Goal: Task Accomplishment & Management: Complete application form

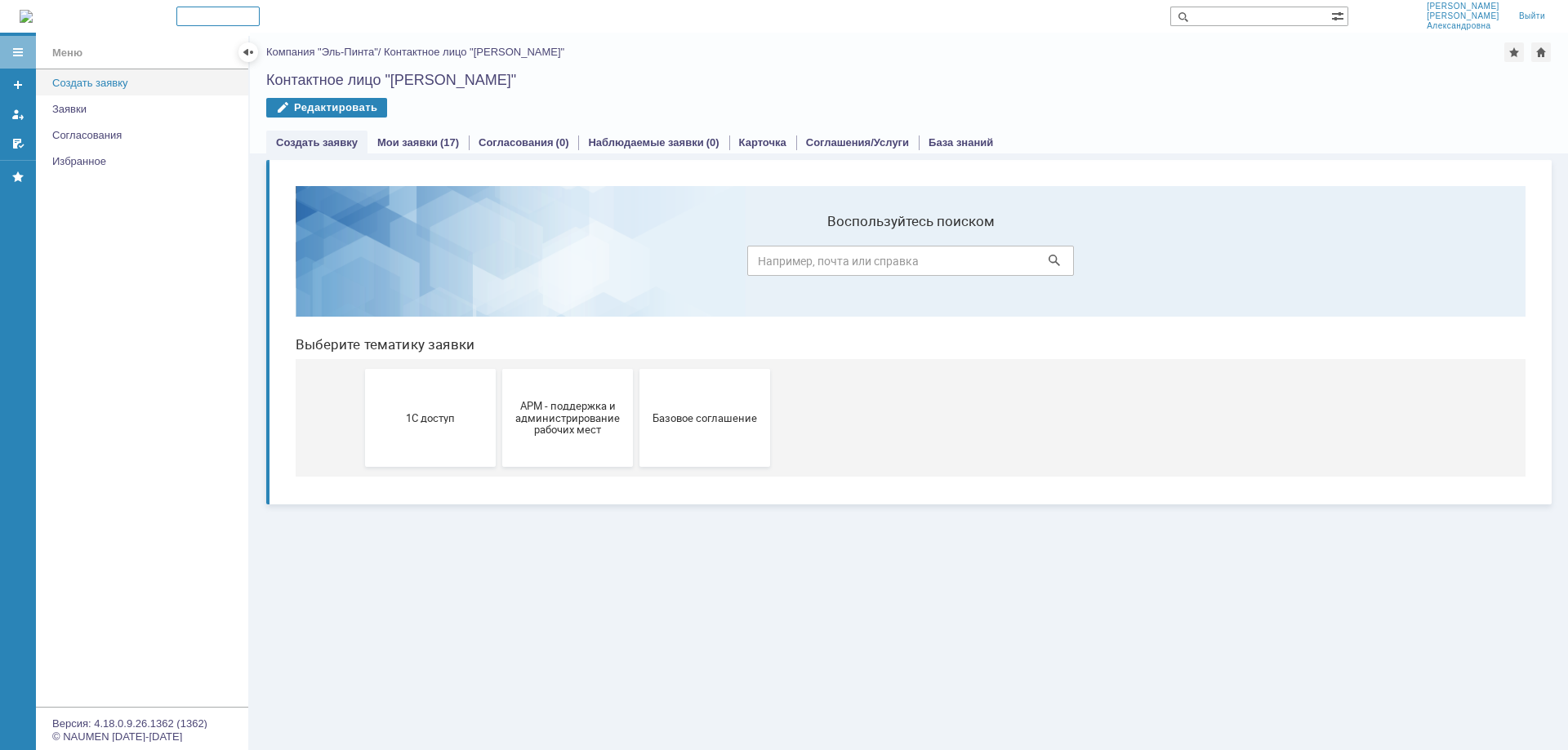
click at [112, 78] on div "Создать заявку" at bounding box center [145, 83] width 186 height 12
click at [98, 81] on div "Создать заявку" at bounding box center [145, 83] width 186 height 12
drag, startPoint x: 84, startPoint y: 81, endPoint x: 501, endPoint y: 156, distance: 423.7
click at [85, 81] on div "Создать заявку" at bounding box center [145, 83] width 186 height 12
click at [431, 411] on span "1С доступ" at bounding box center [430, 417] width 121 height 12
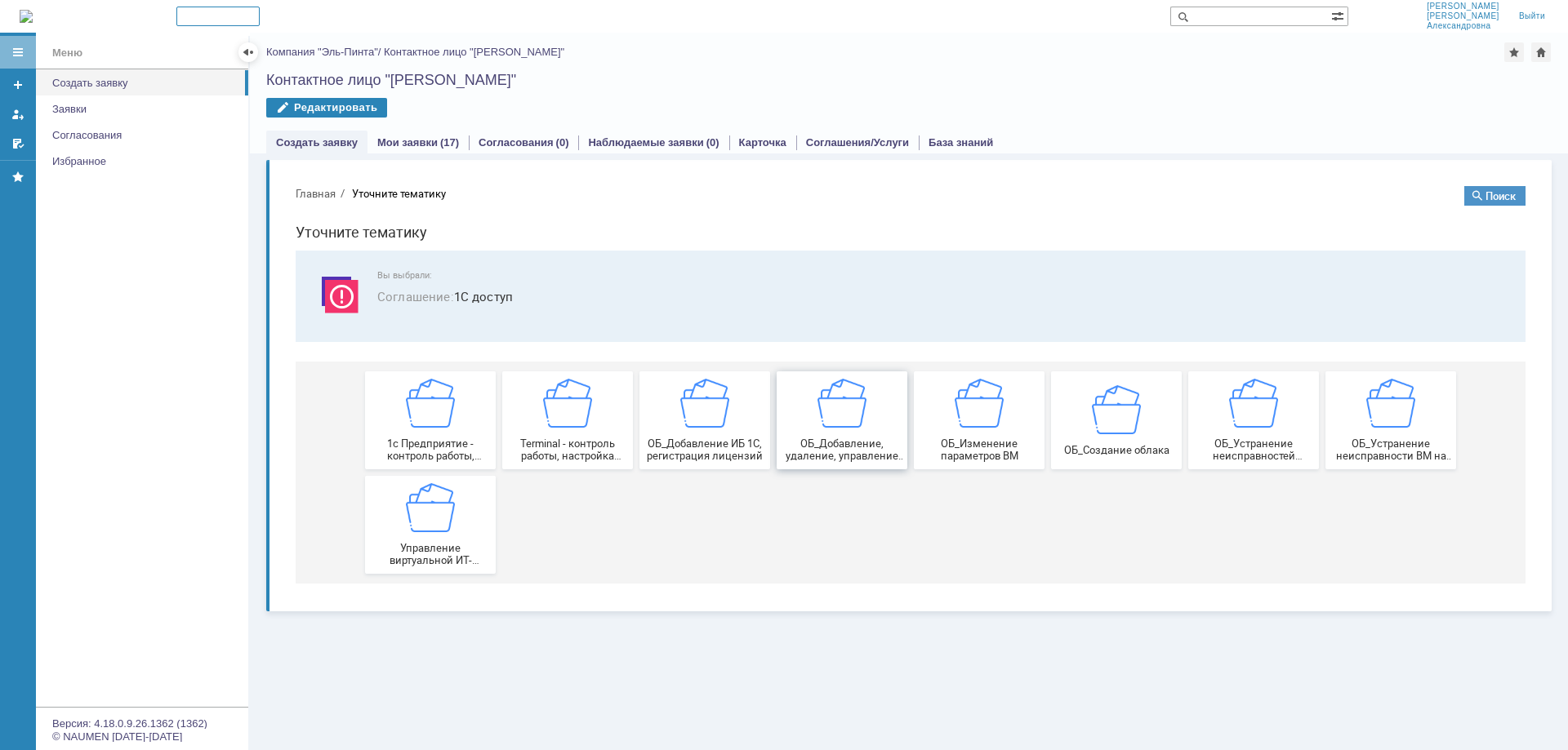
click at [825, 417] on img at bounding box center [842, 403] width 49 height 49
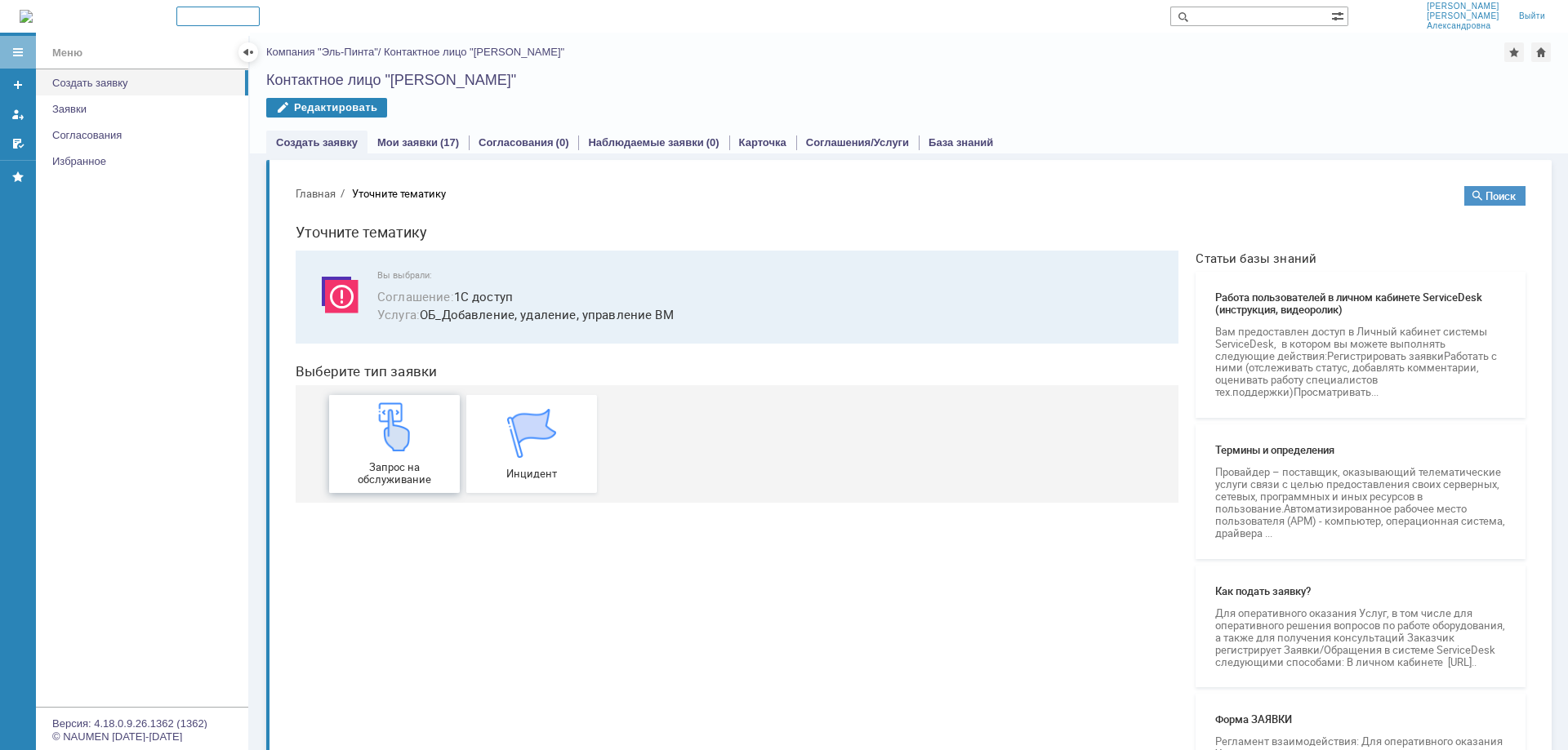
click at [376, 426] on img at bounding box center [394, 427] width 49 height 49
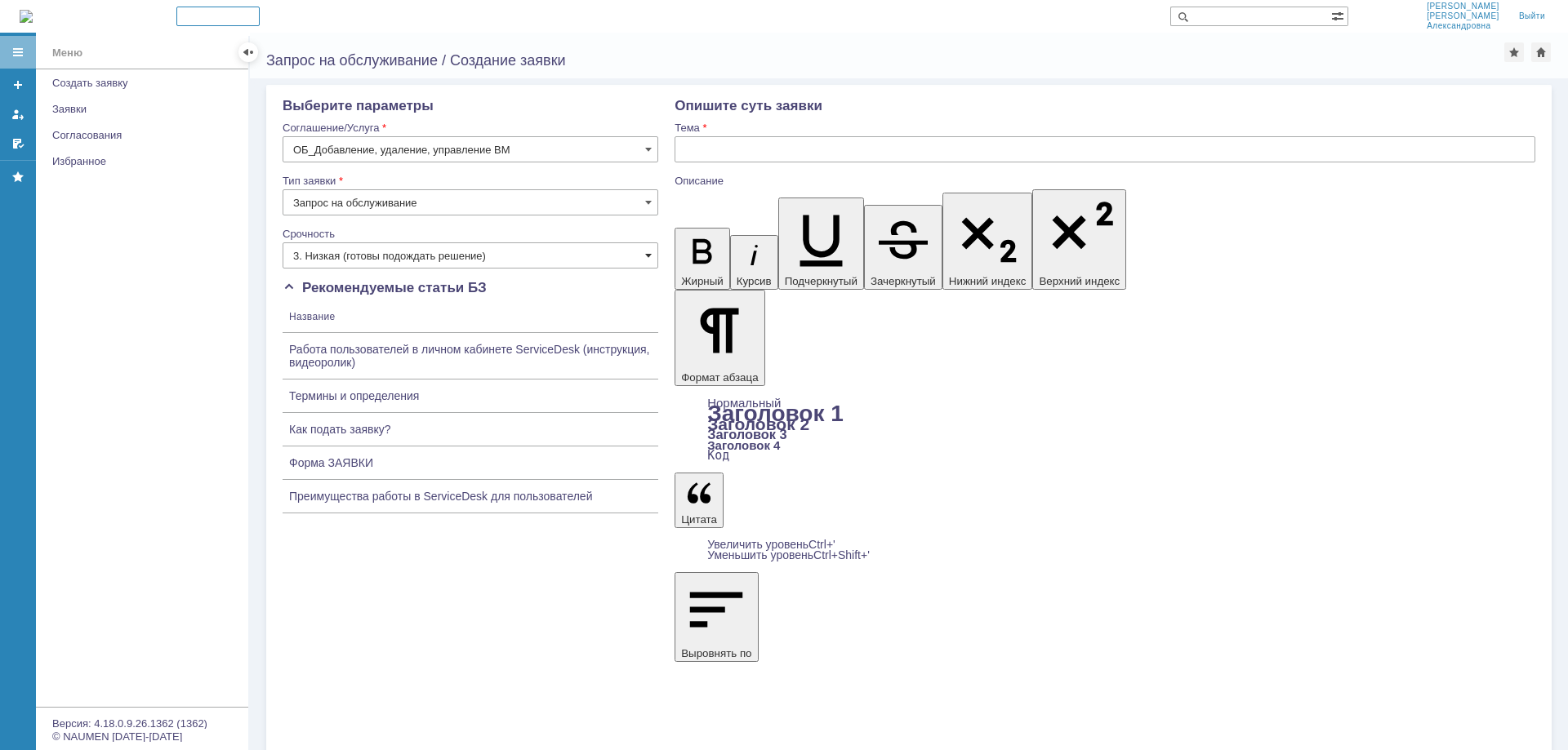
click at [648, 259] on span at bounding box center [648, 255] width 7 height 13
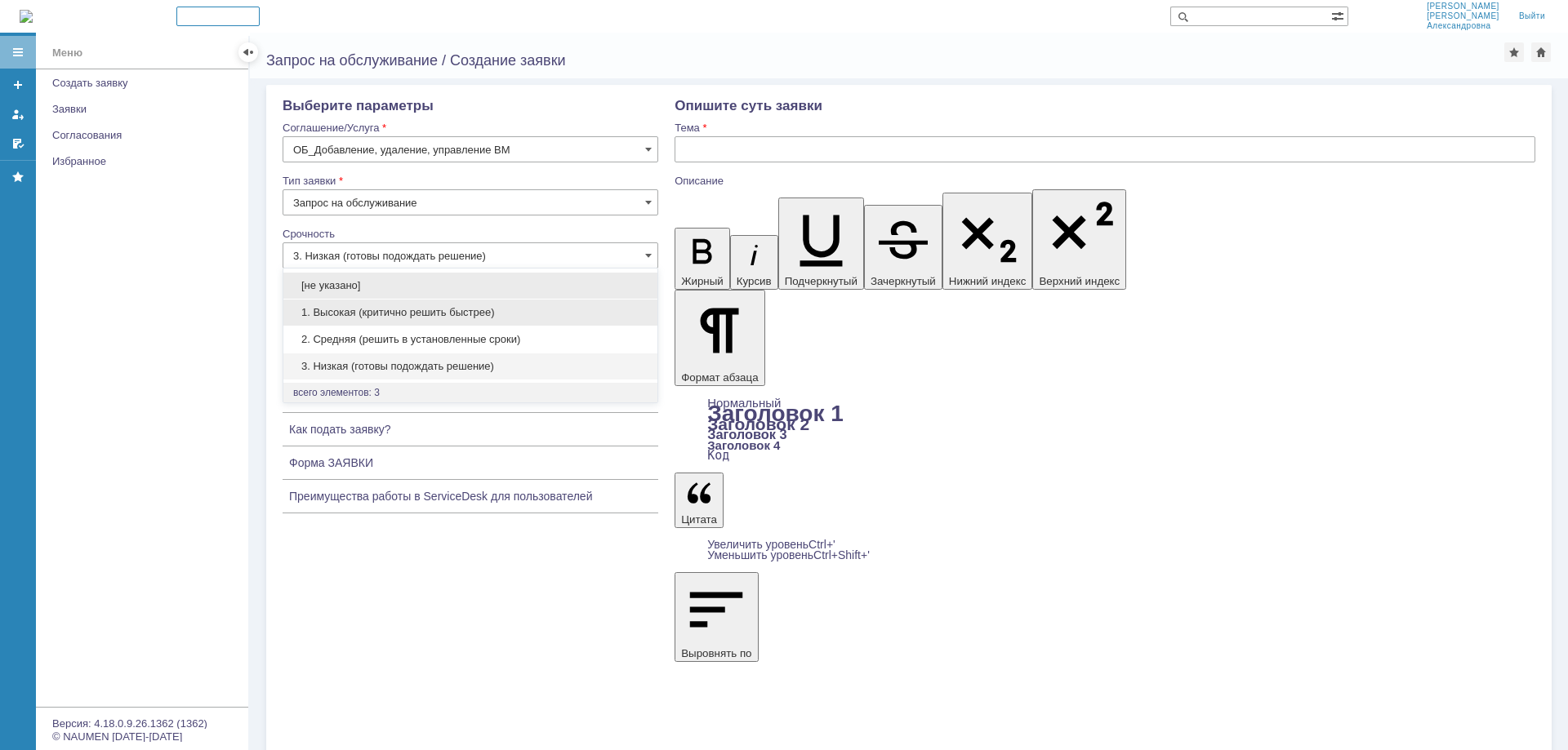
click at [417, 312] on span "1. Высокая (критично решить быстрее)" at bounding box center [470, 312] width 354 height 13
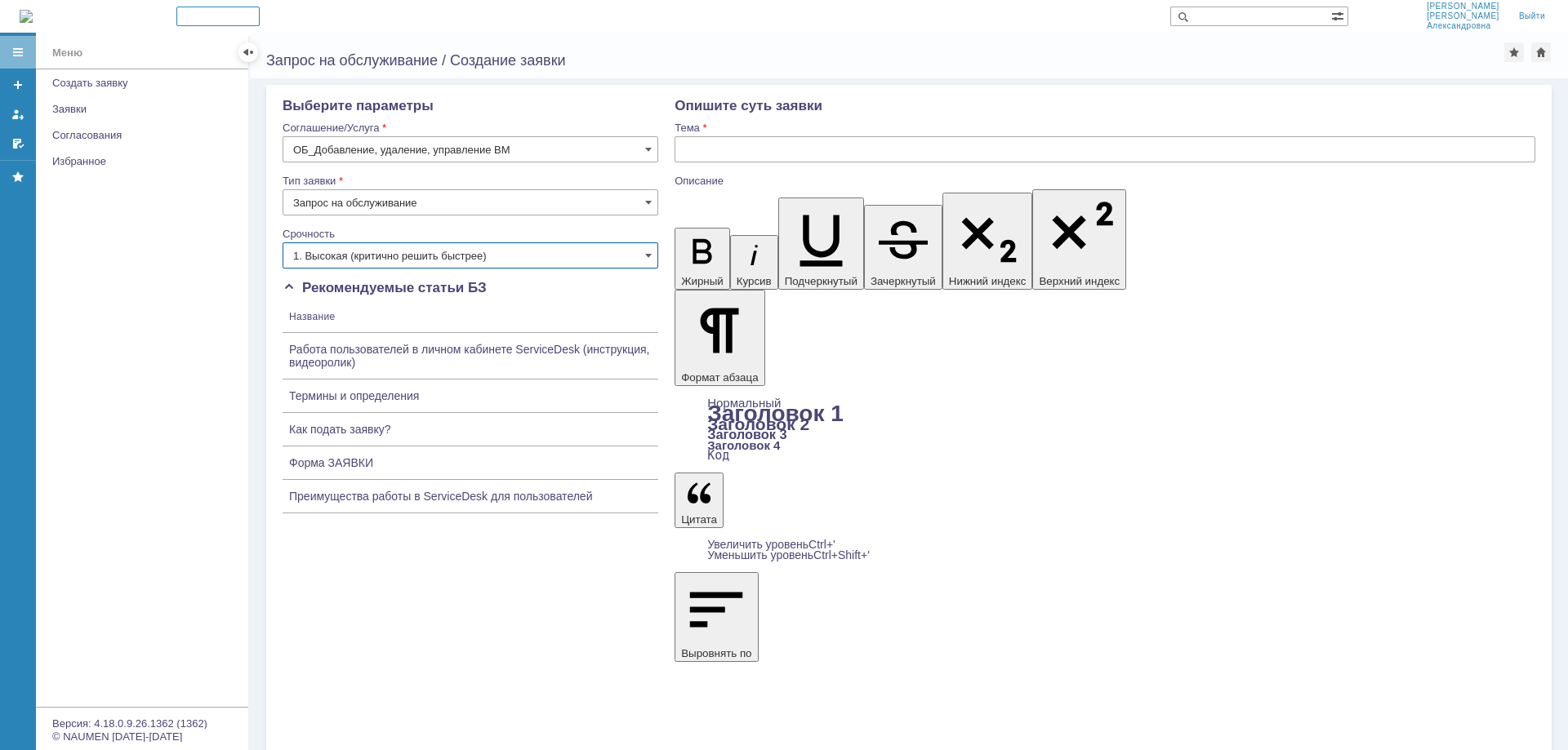
type input "1. Высокая (критично решить быстрее)"
click at [746, 151] on input "text" at bounding box center [1105, 149] width 861 height 27
click at [730, 140] on input "text" at bounding box center [1105, 149] width 861 height 27
type input "запрет дробного количества на ТТ"
